Goal: Task Accomplishment & Management: Manage account settings

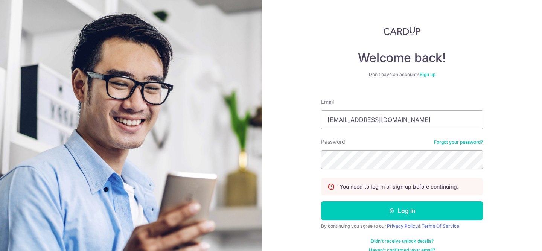
click at [407, 202] on button "Log in" at bounding box center [402, 210] width 162 height 19
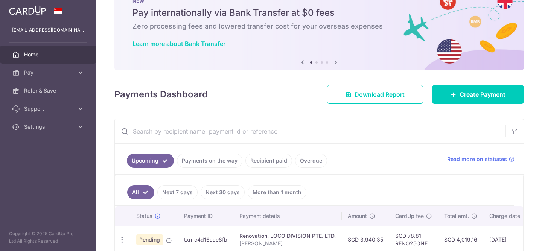
scroll to position [34, 0]
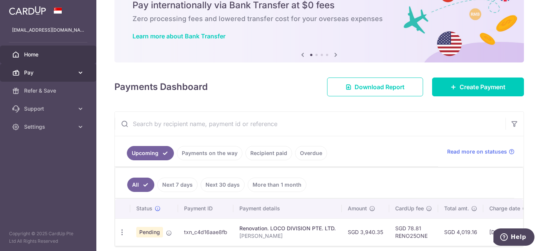
click at [81, 77] on link "Pay" at bounding box center [48, 73] width 96 height 18
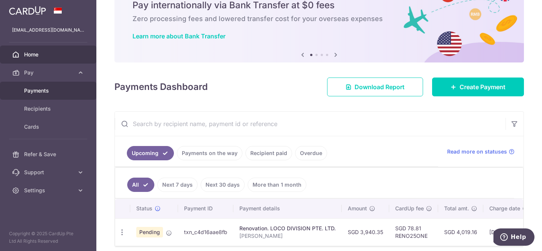
click at [45, 88] on span "Payments" at bounding box center [49, 91] width 50 height 8
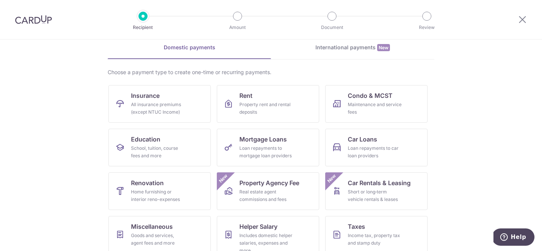
scroll to position [86, 0]
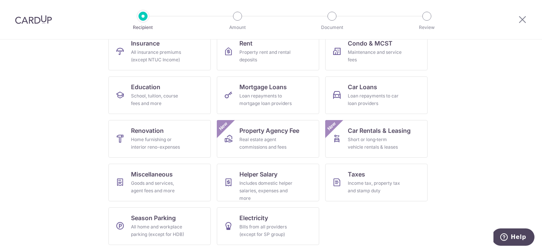
click at [523, 25] on div at bounding box center [522, 19] width 39 height 39
click at [523, 18] on icon at bounding box center [522, 19] width 9 height 9
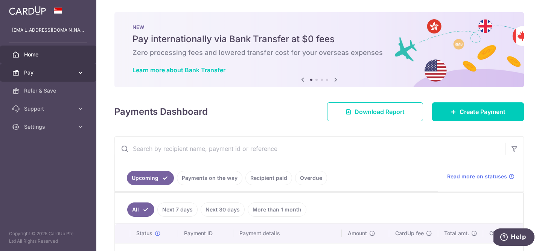
click at [80, 76] on link "Pay" at bounding box center [48, 73] width 96 height 18
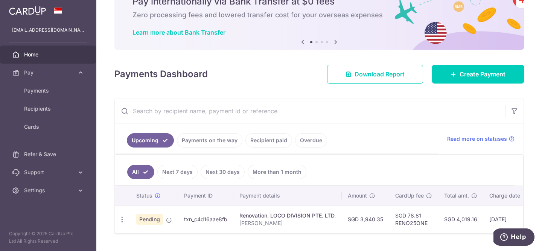
scroll to position [56, 0]
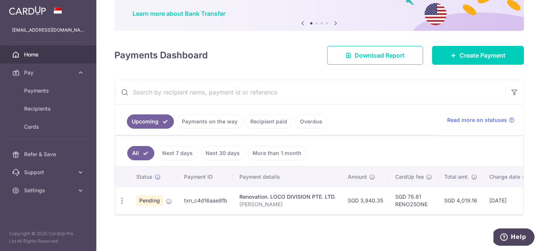
click at [210, 120] on link "Payments on the way" at bounding box center [209, 121] width 65 height 14
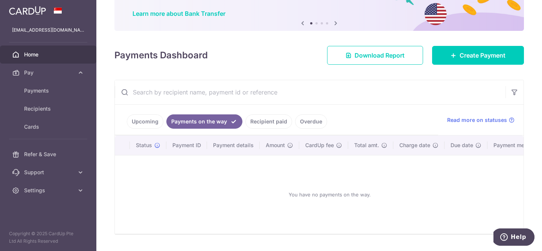
click at [269, 123] on link "Recipient paid" at bounding box center [268, 121] width 47 height 14
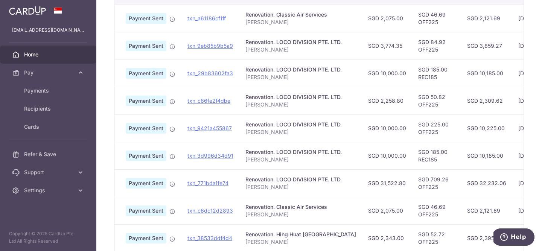
scroll to position [0, 13]
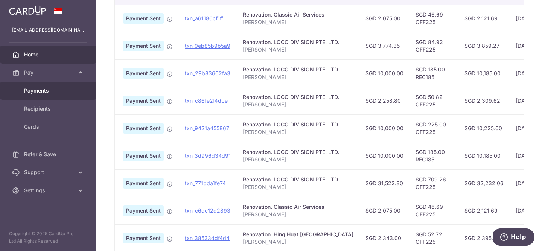
click at [56, 90] on span "Payments" at bounding box center [49, 91] width 50 height 8
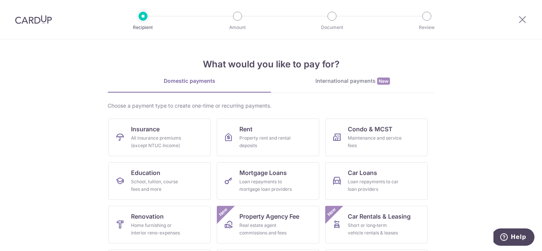
click at [532, 20] on div at bounding box center [522, 19] width 39 height 39
click at [522, 19] on icon at bounding box center [522, 19] width 9 height 9
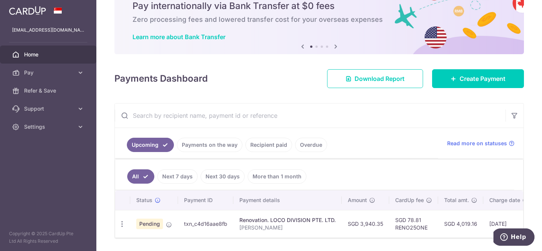
scroll to position [56, 0]
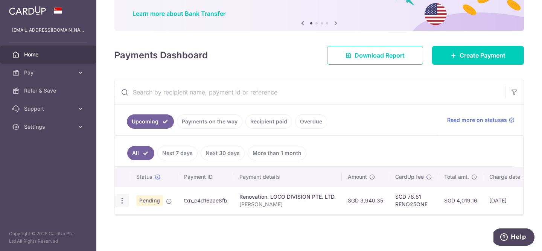
click at [124, 197] on icon "button" at bounding box center [122, 201] width 8 height 8
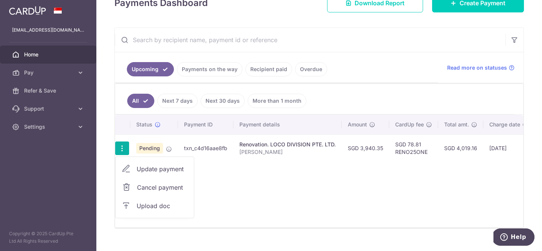
click at [172, 170] on span "Update payment" at bounding box center [162, 168] width 51 height 9
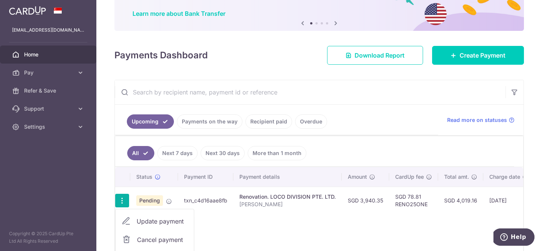
radio input "true"
type input "3,940.35"
type input "10/10/2025"
type input "[PERSON_NAME]"
type input "5% completion"
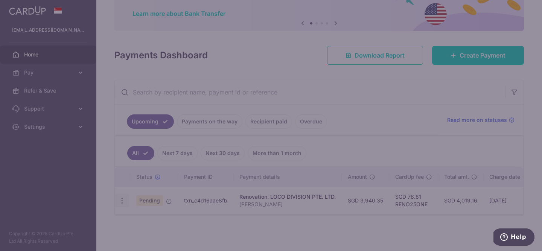
type input "RENO25ONE"
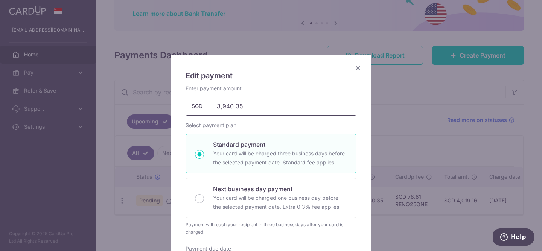
click at [229, 106] on input "3,940.35" at bounding box center [270, 106] width 171 height 19
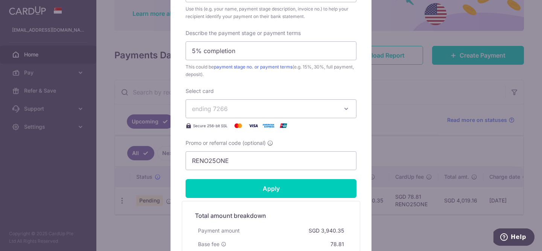
scroll to position [341, 0]
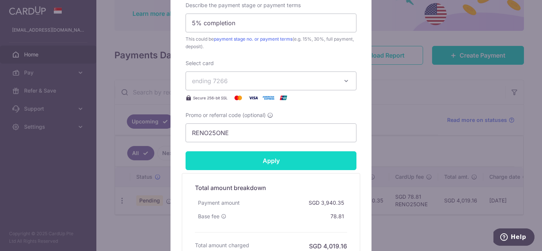
type input "3,910.35"
click at [255, 163] on input "Apply" at bounding box center [270, 160] width 171 height 19
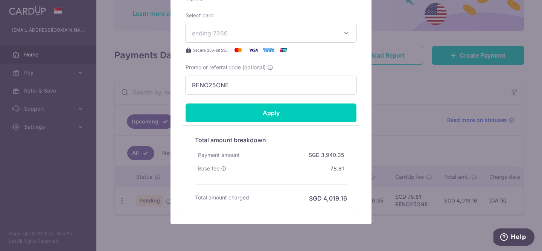
scroll to position [400, 0]
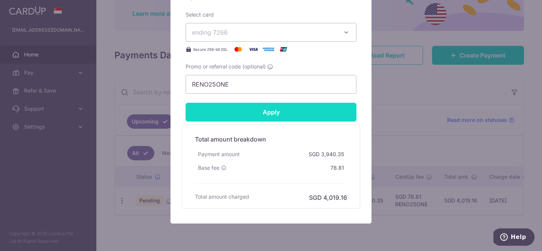
click at [295, 111] on input "Apply" at bounding box center [270, 112] width 171 height 19
click at [267, 106] on input "Apply" at bounding box center [270, 112] width 171 height 19
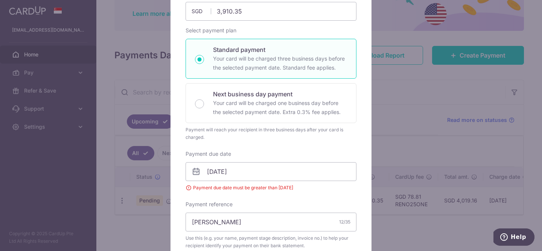
scroll to position [98, 0]
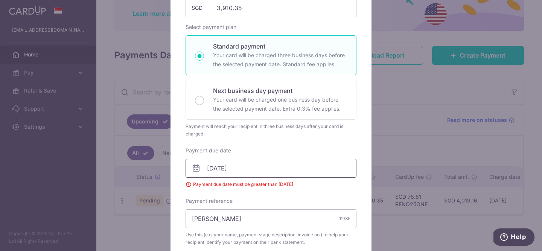
click at [257, 166] on input "10/10/2025" at bounding box center [270, 168] width 171 height 19
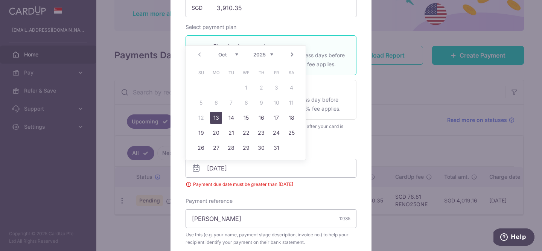
click at [216, 116] on link "13" at bounding box center [216, 118] width 12 height 12
type input "[DATE]"
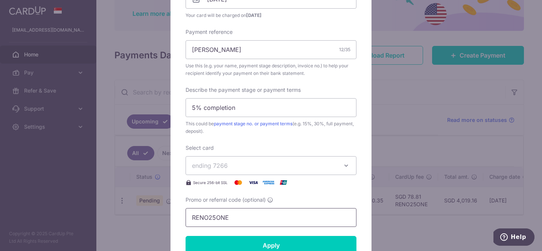
scroll to position [292, 0]
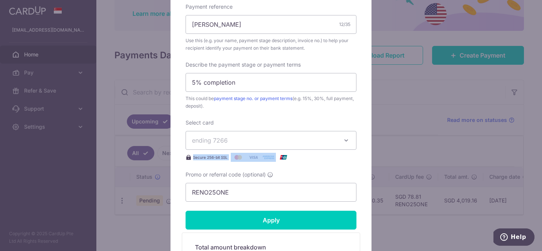
drag, startPoint x: 293, startPoint y: 150, endPoint x: 293, endPoint y: 141, distance: 8.7
click at [293, 142] on div "Select card ending 7266 **** 0857 **** 7266 Secure 256-bit SSL" at bounding box center [270, 140] width 171 height 43
click at [293, 141] on span "ending 7266" at bounding box center [264, 140] width 144 height 9
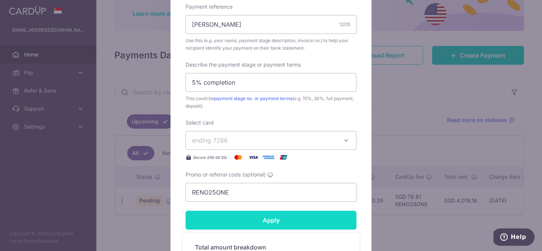
click at [305, 222] on input "Apply" at bounding box center [270, 220] width 171 height 19
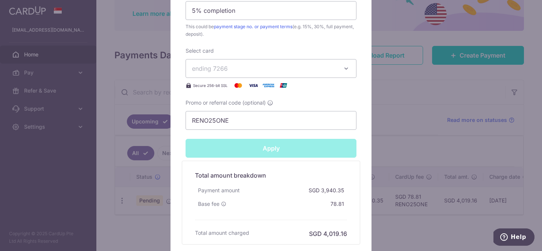
type input "Successfully Applied"
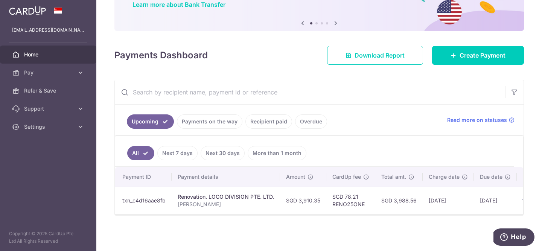
scroll to position [0, 66]
